Goal: Navigation & Orientation: Find specific page/section

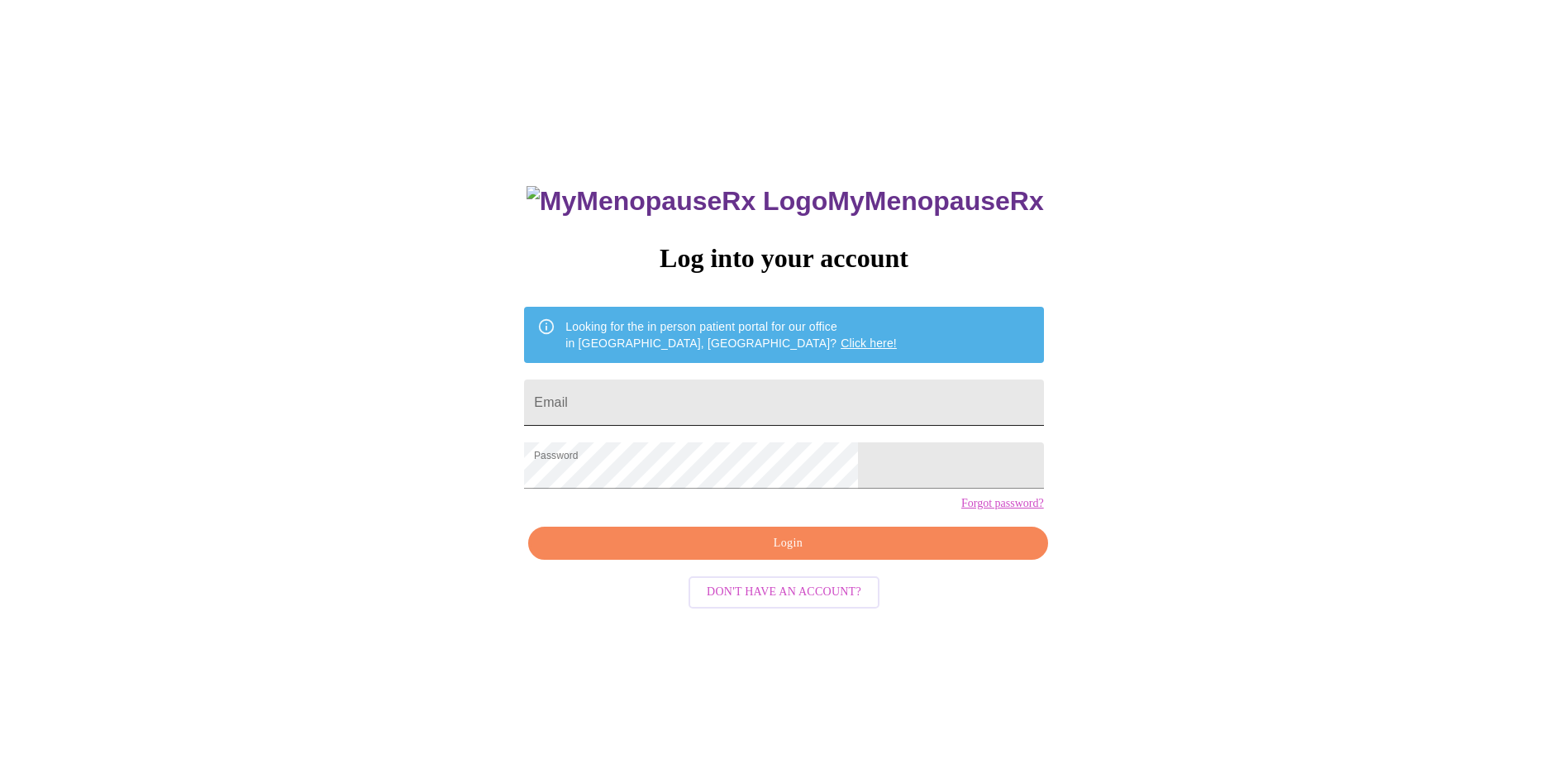
click at [716, 397] on input "Email" at bounding box center [784, 402] width 519 height 46
type input "jmorris29@comcast.net"
click at [764, 554] on span "Login" at bounding box center [787, 544] width 481 height 21
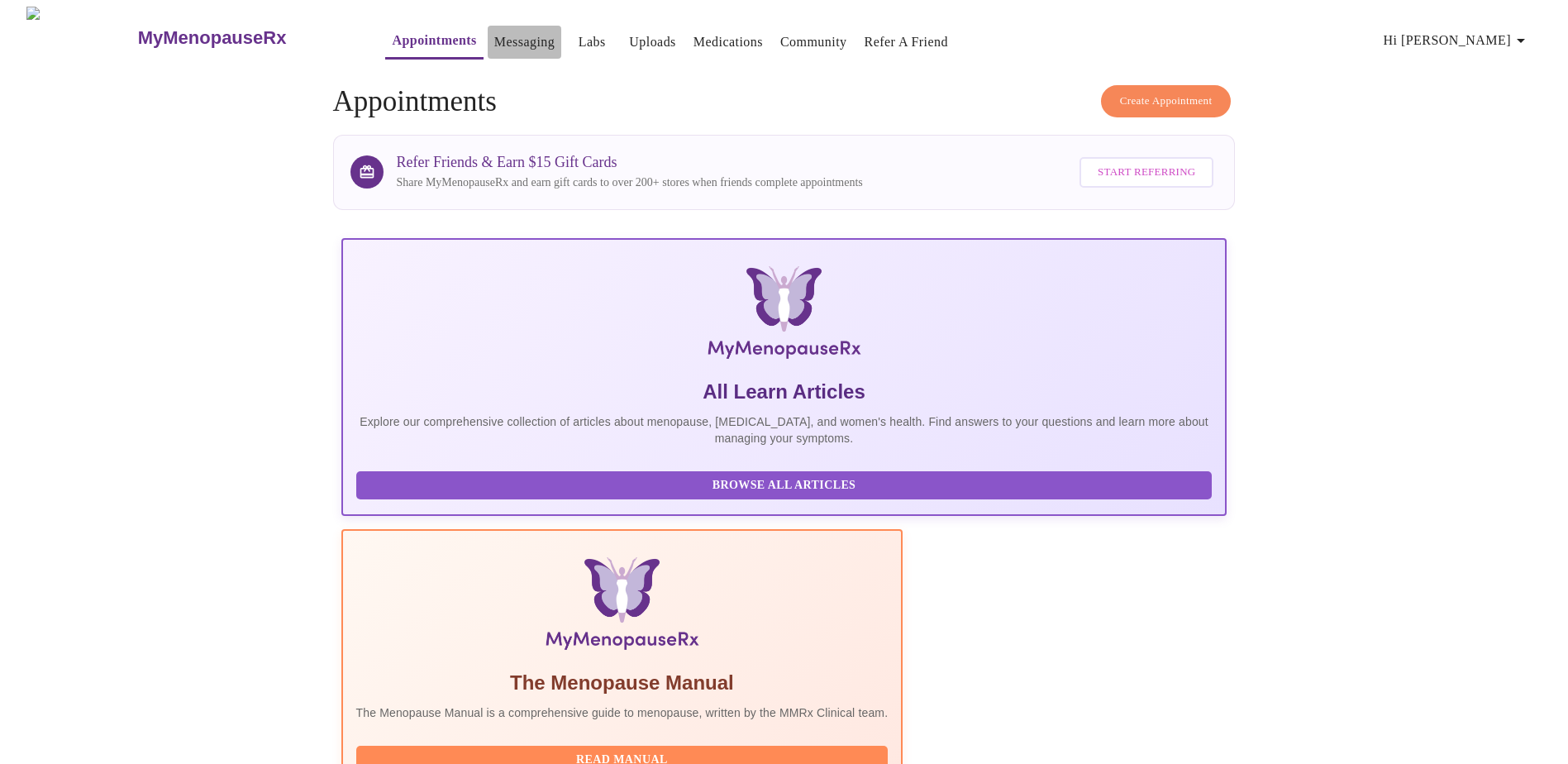
click at [495, 31] on link "Messaging" at bounding box center [524, 42] width 60 height 24
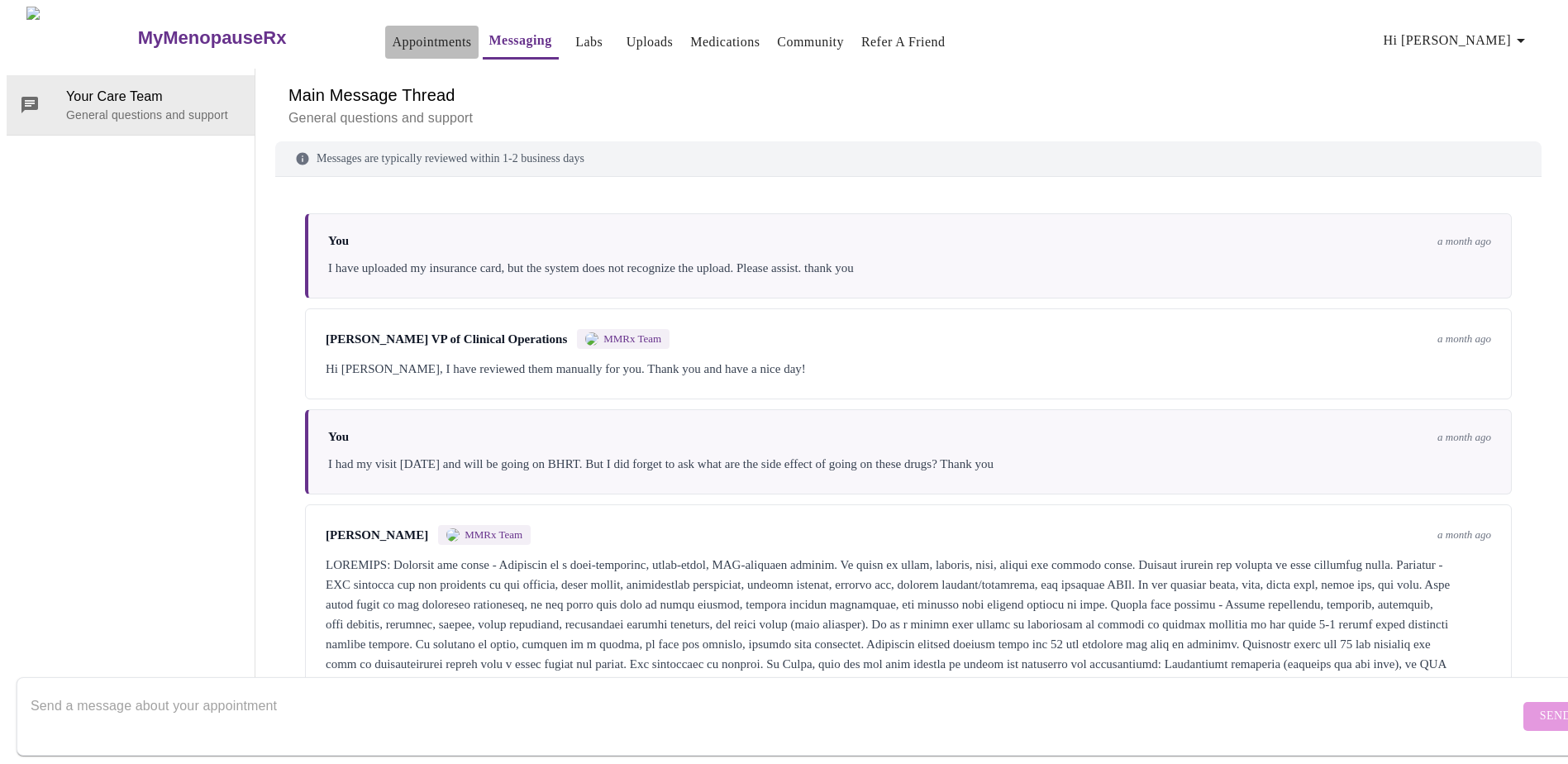
click at [398, 35] on link "Appointments" at bounding box center [431, 42] width 79 height 24
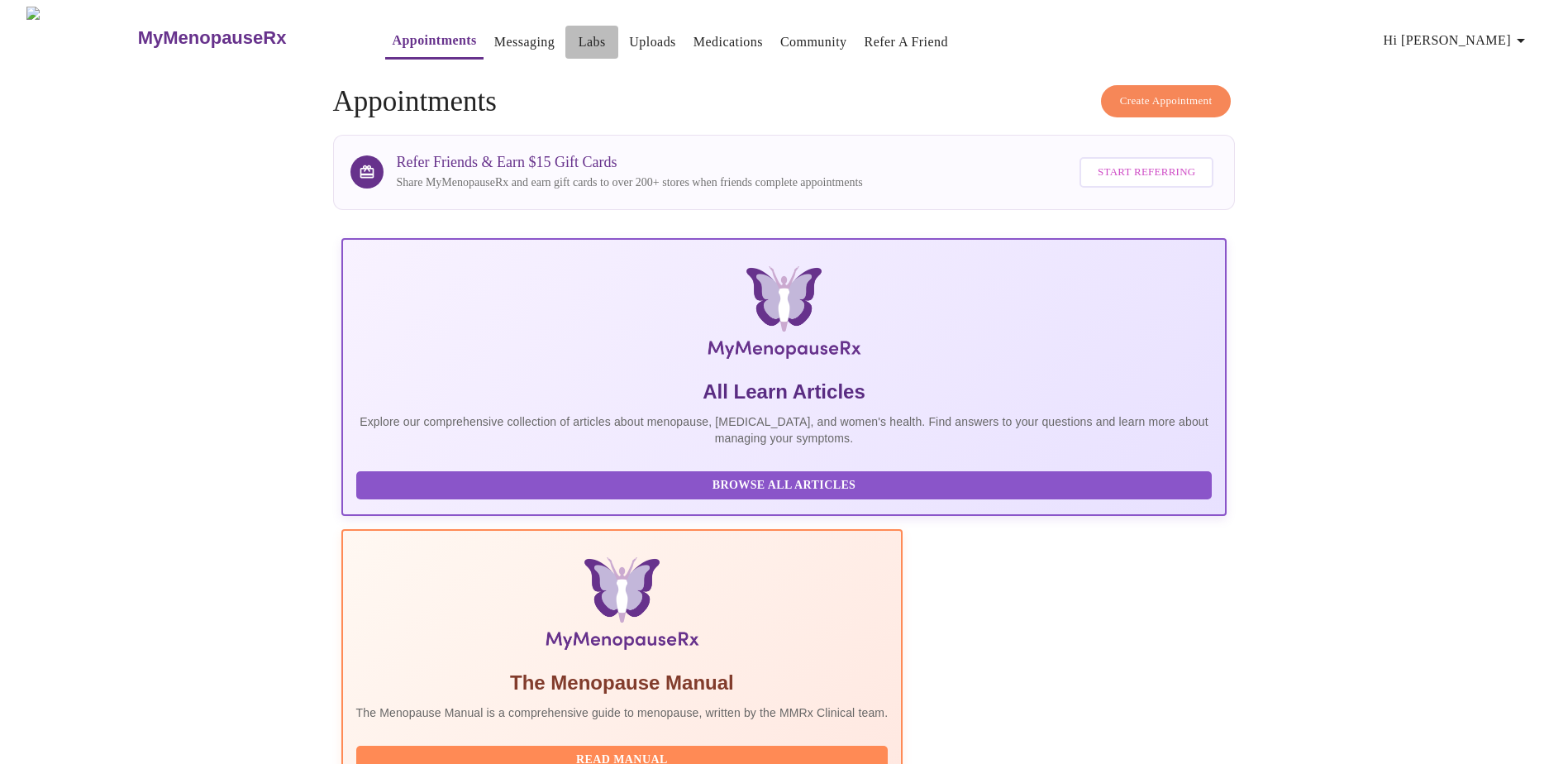
click at [578, 41] on link "Labs" at bounding box center [591, 42] width 27 height 24
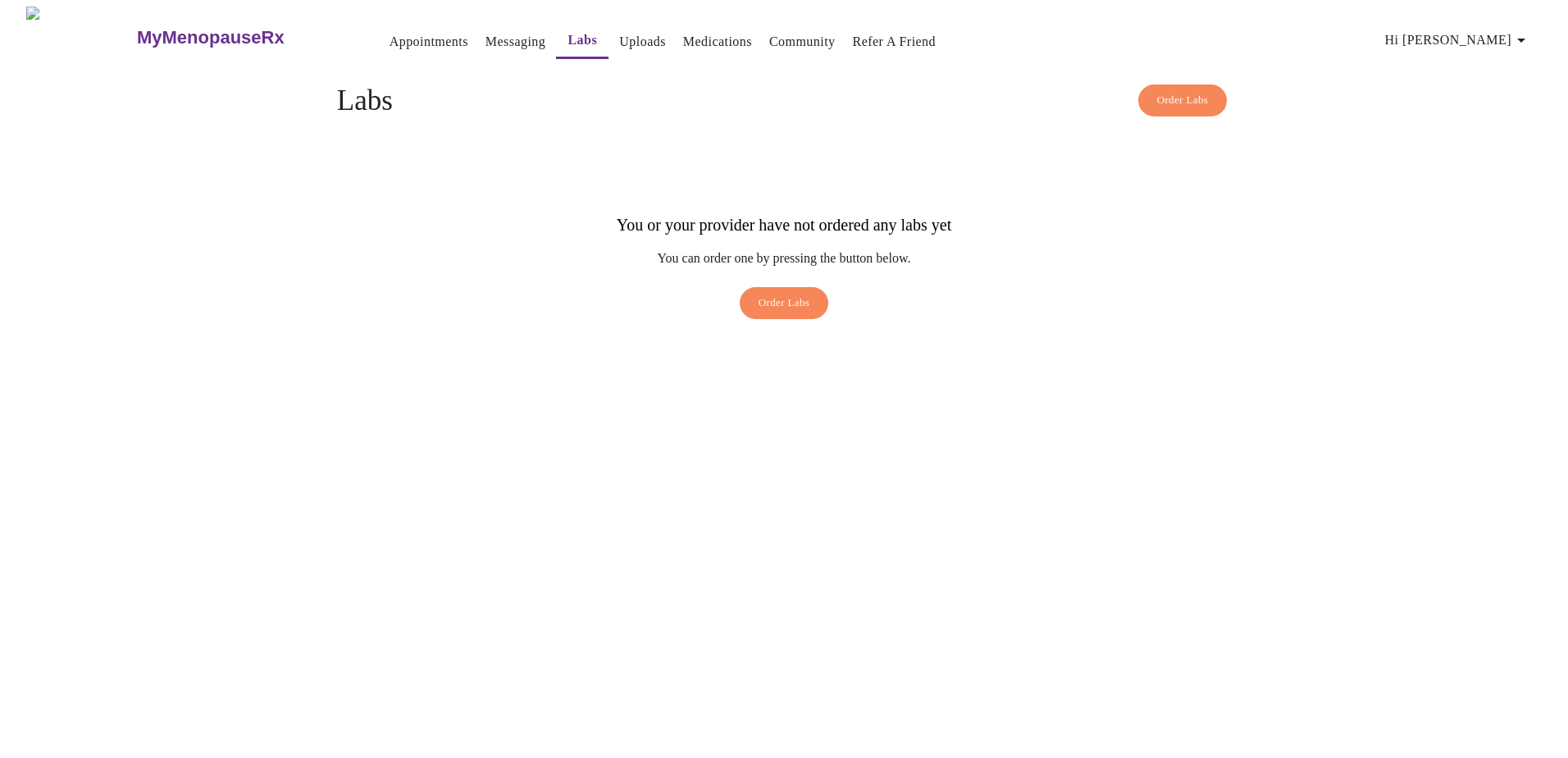
click at [619, 41] on link "Uploads" at bounding box center [643, 41] width 47 height 23
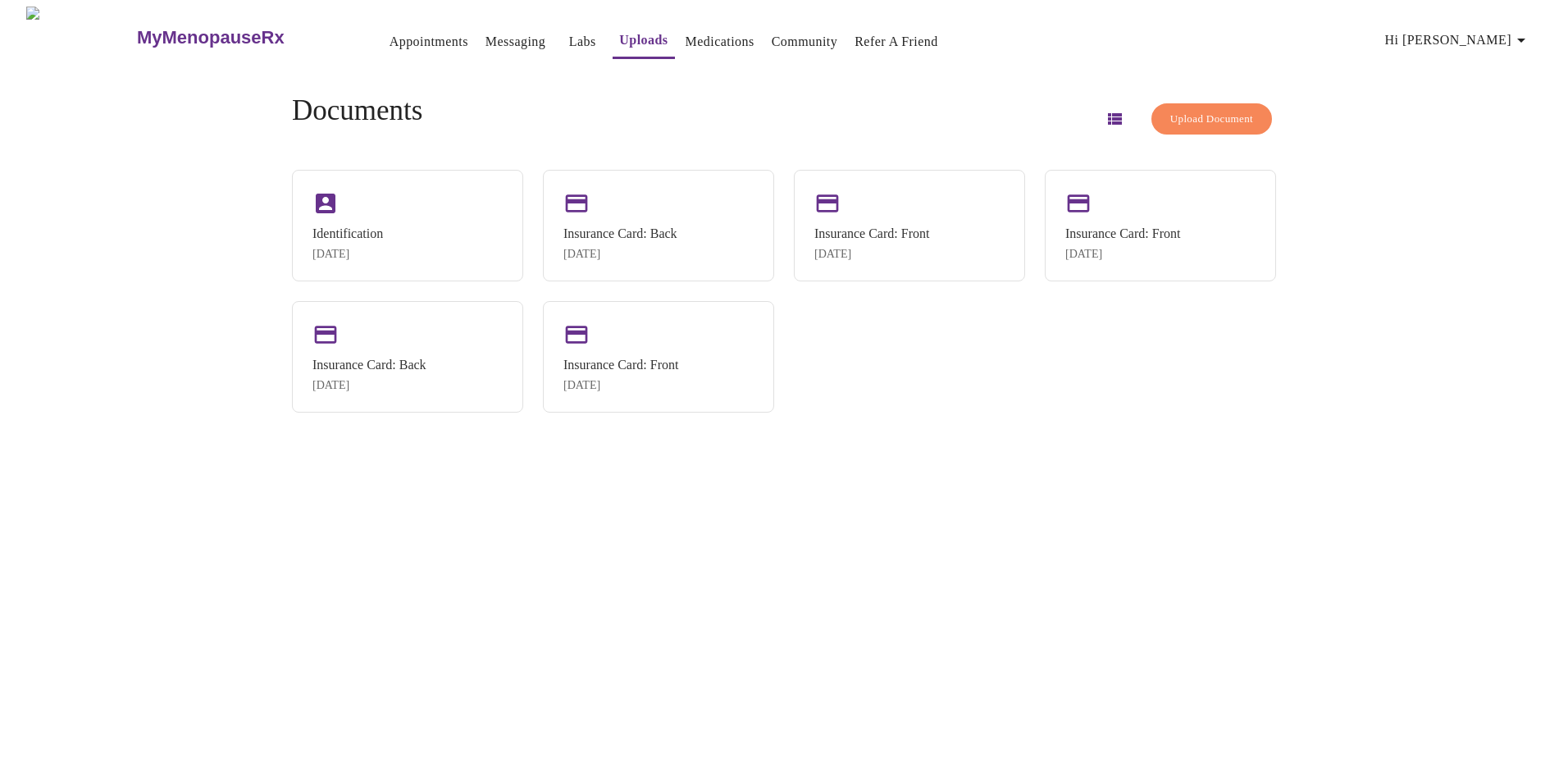
click at [685, 30] on link "Medications" at bounding box center [720, 41] width 69 height 23
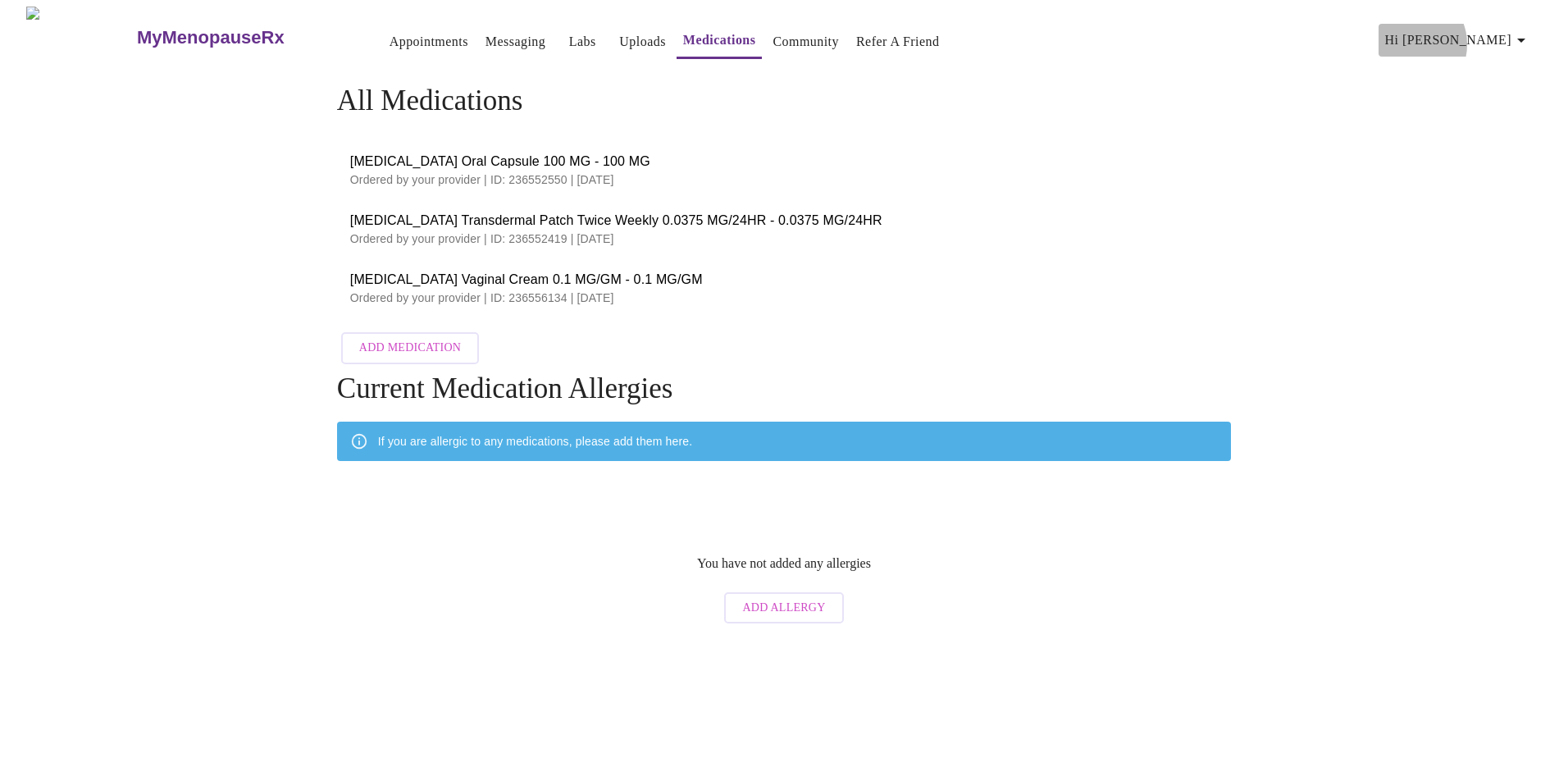
click at [1489, 38] on span "Hi [PERSON_NAME]" at bounding box center [1457, 40] width 146 height 23
click at [606, 37] on div at bounding box center [784, 379] width 1568 height 758
click at [174, 31] on h3 "MyMenopauseRx" at bounding box center [211, 37] width 148 height 22
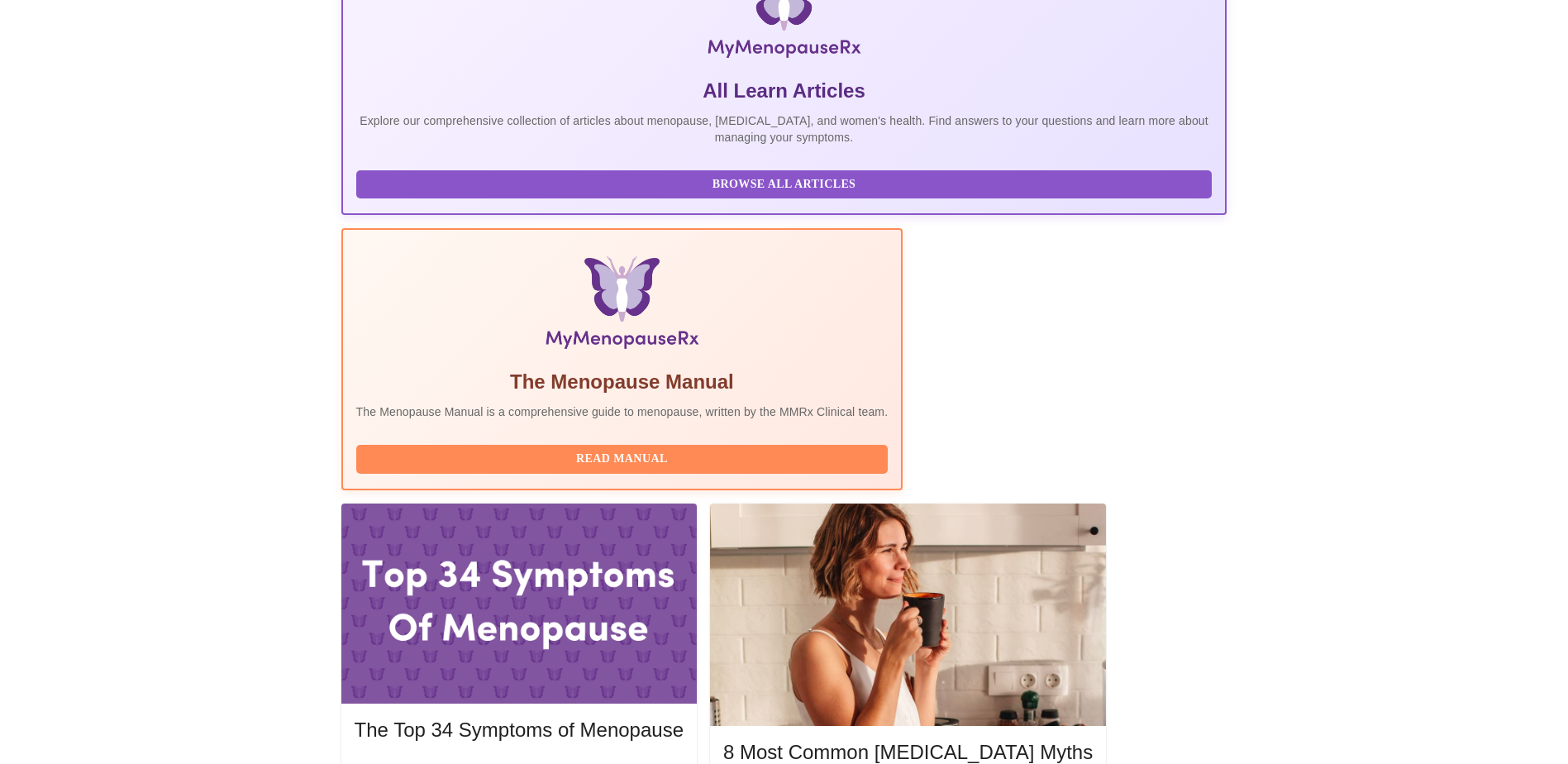
scroll to position [447, 0]
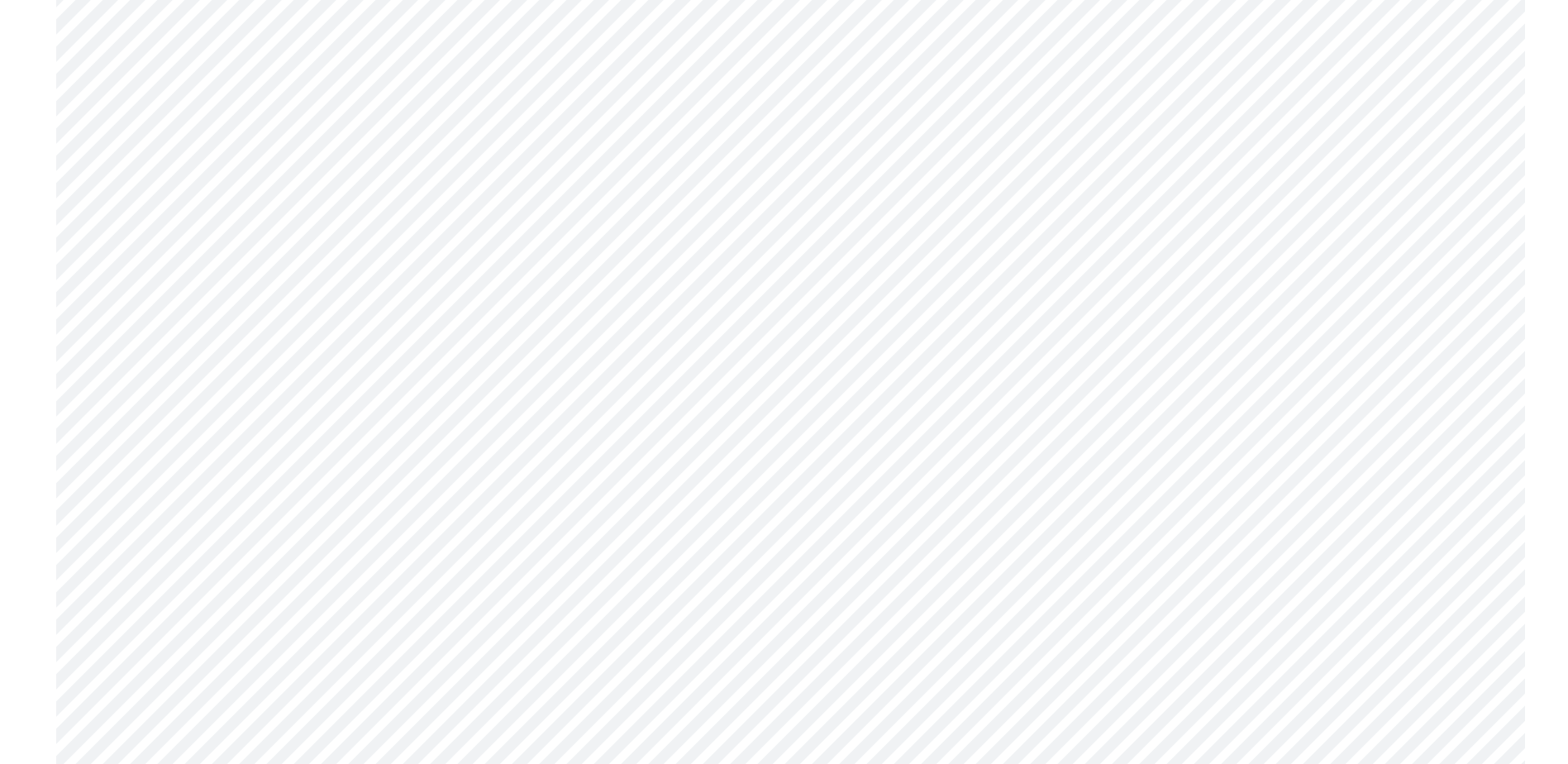
scroll to position [5457, 0]
